Goal: Find specific fact: Find specific fact

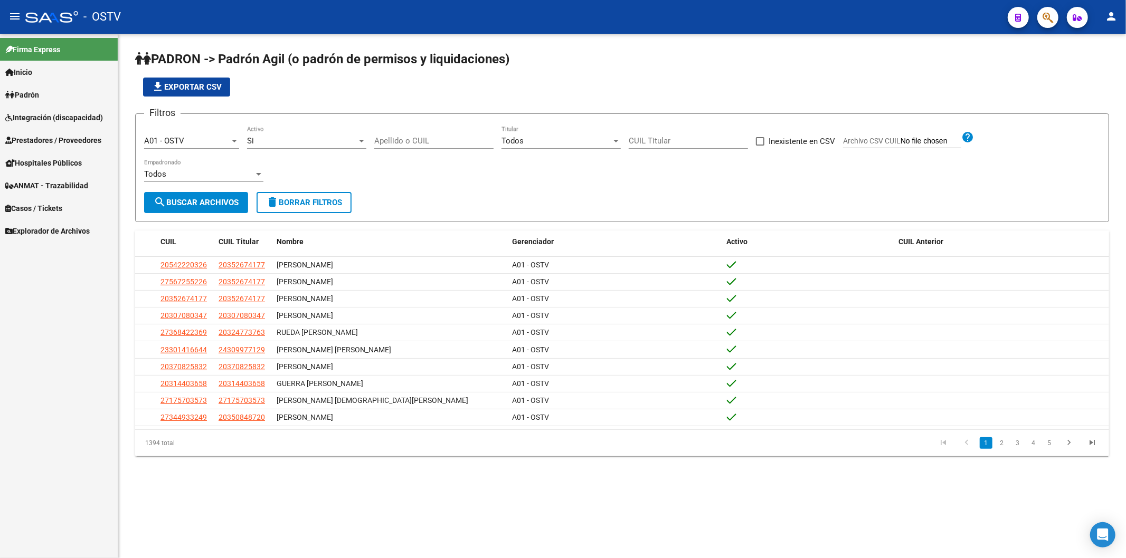
click at [425, 141] on input "Apellido o CUIL" at bounding box center [433, 140] width 119 height 9
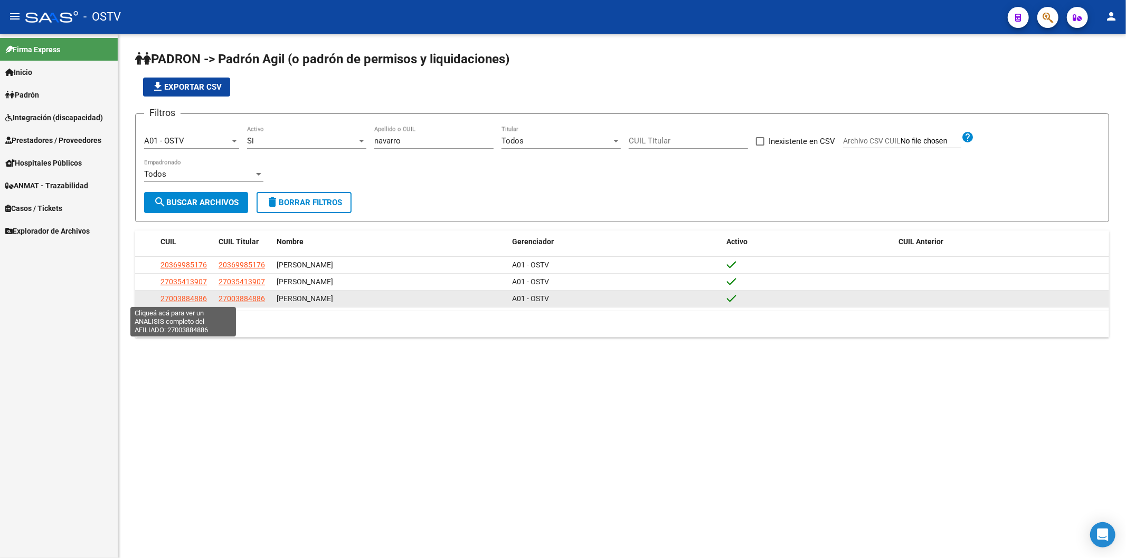
click at [191, 301] on span "27003884886" at bounding box center [183, 298] width 46 height 8
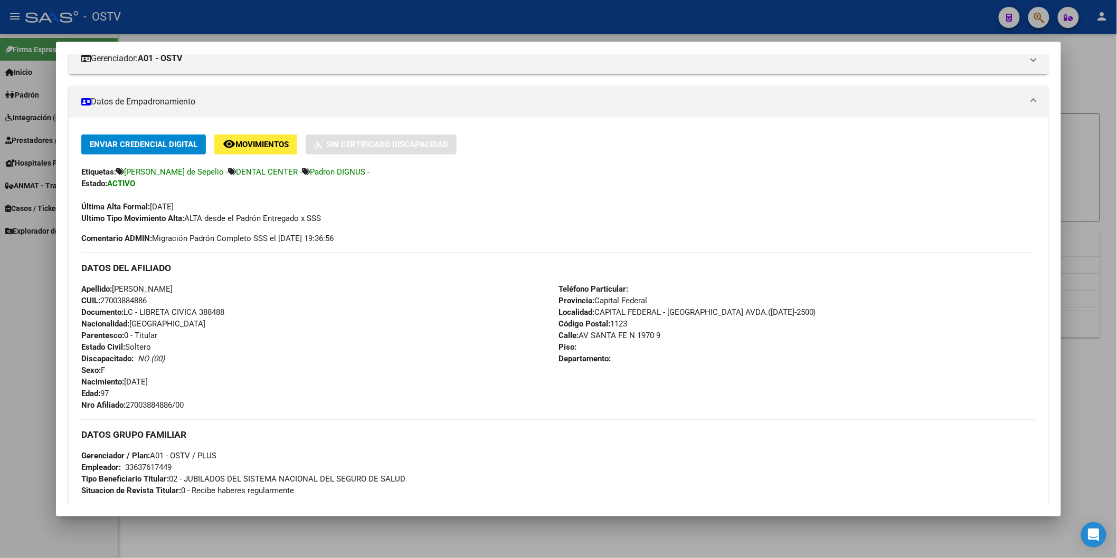
scroll to position [293, 0]
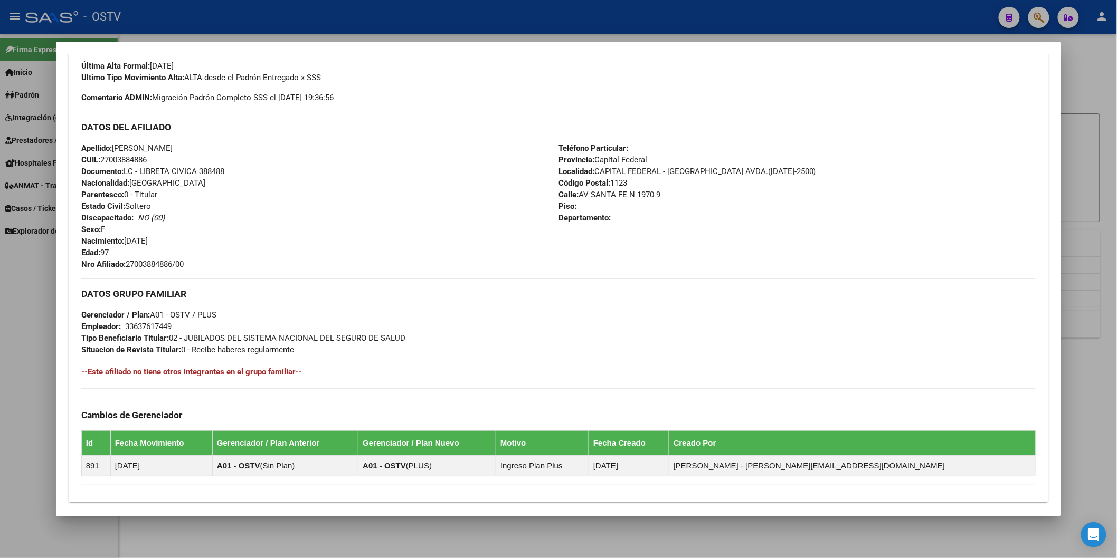
drag, startPoint x: 124, startPoint y: 262, endPoint x: 194, endPoint y: 264, distance: 69.7
click at [194, 264] on div "Apellido: [PERSON_NAME]: 27003884886 Documento: LC - LIBRETA CIVICA 388488 Naci…" at bounding box center [319, 206] width 477 height 128
copy span "27003884886/00"
click at [262, 25] on div at bounding box center [558, 279] width 1117 height 558
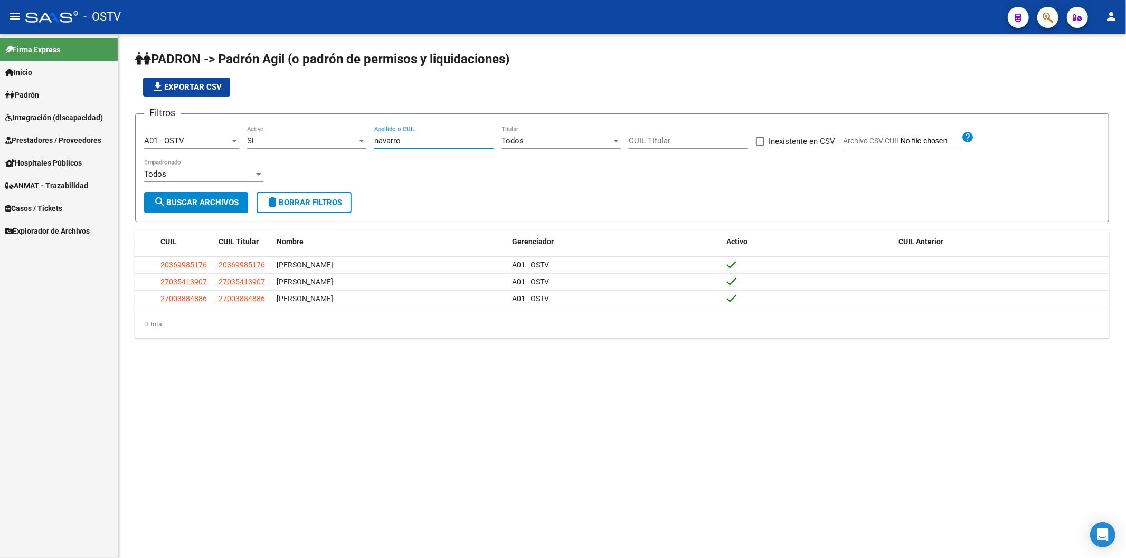
drag, startPoint x: 407, startPoint y: 141, endPoint x: 349, endPoint y: 141, distance: 58.6
click at [349, 141] on div "Filtros A01 - OSTV Seleccionar Gerenciador Si Activo [PERSON_NAME] Apellido o C…" at bounding box center [622, 157] width 956 height 70
paste input "[PERSON_NAME]"
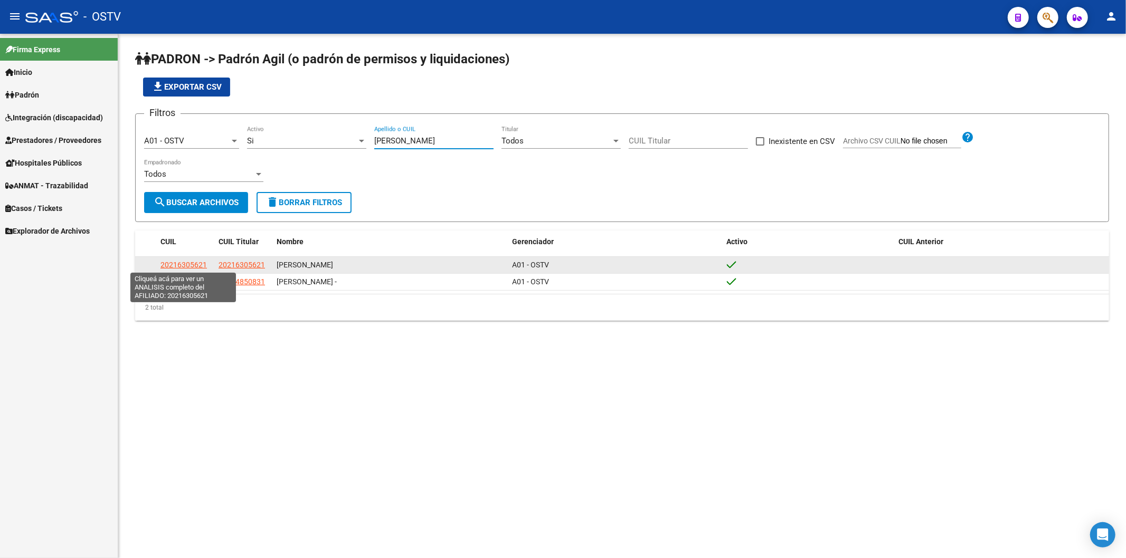
type input "[PERSON_NAME]"
click at [206, 262] on span "20216305621" at bounding box center [183, 265] width 46 height 8
type textarea "20216305621"
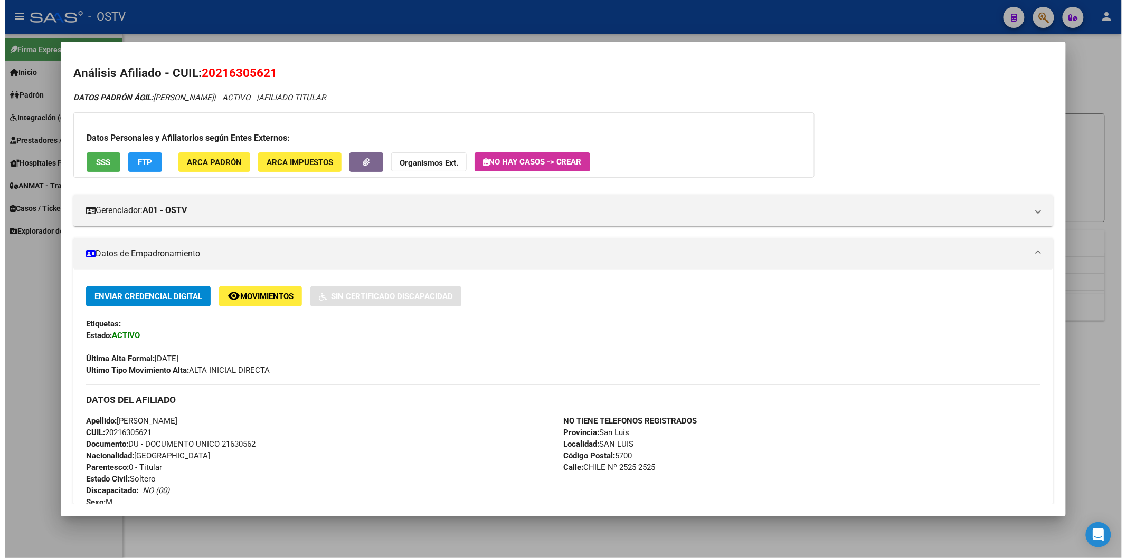
scroll to position [234, 0]
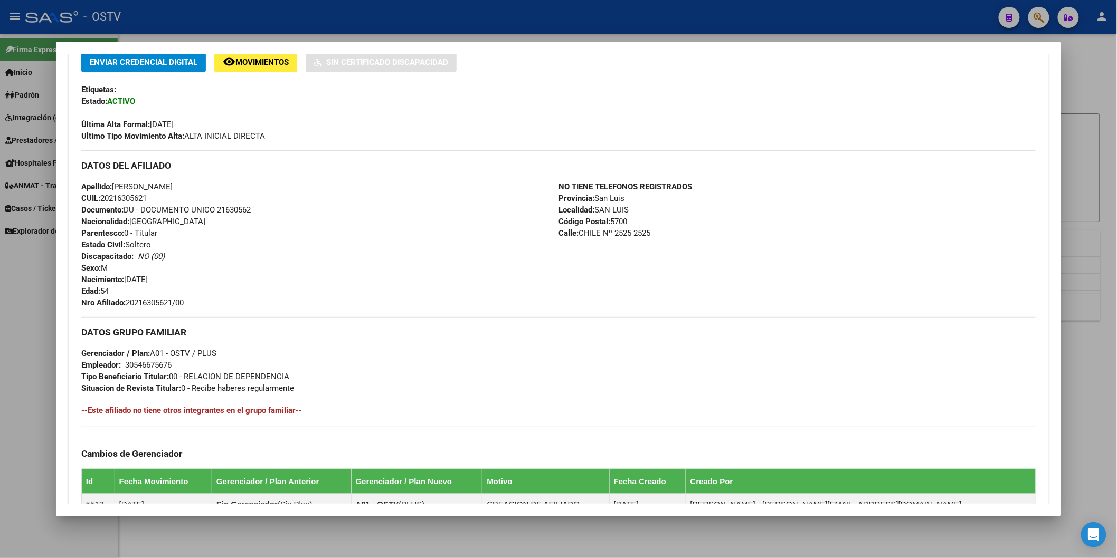
click at [439, 175] on div "DATOS DEL AFILIADO" at bounding box center [558, 165] width 954 height 31
click at [252, 22] on div at bounding box center [558, 279] width 1117 height 558
